Goal: Communication & Community: Participate in discussion

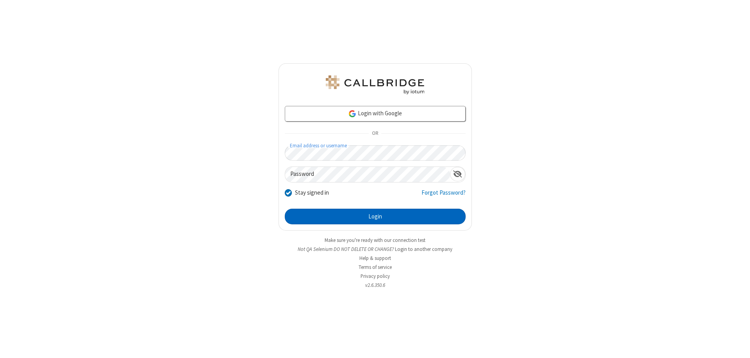
click at [375, 216] on button "Login" at bounding box center [375, 217] width 181 height 16
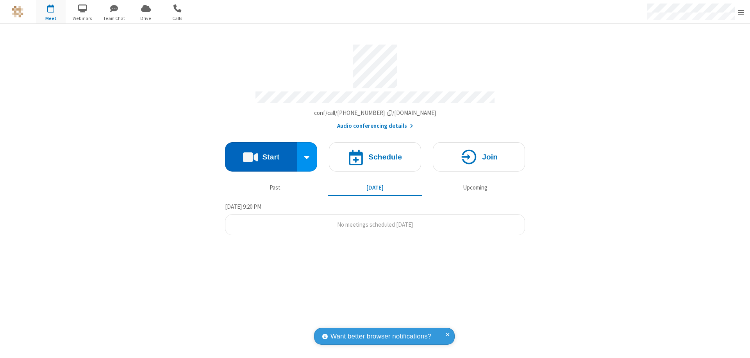
click at [261, 153] on button "Start" at bounding box center [261, 156] width 72 height 29
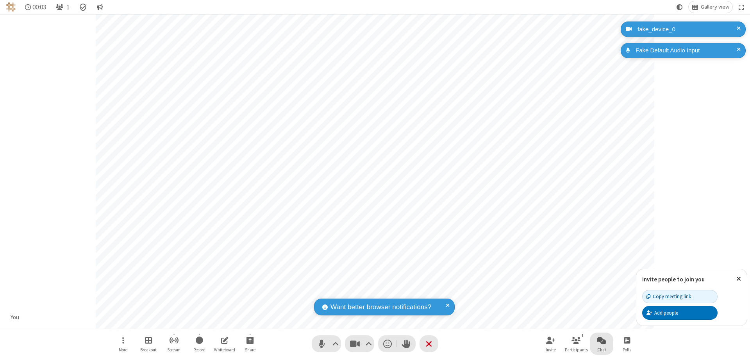
click at [602, 340] on span "Open chat" at bounding box center [601, 340] width 9 height 10
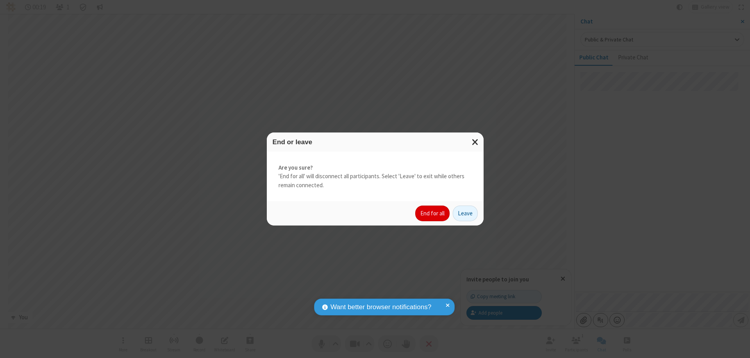
click at [433, 213] on button "End for all" at bounding box center [432, 214] width 34 height 16
